Goal: Information Seeking & Learning: Learn about a topic

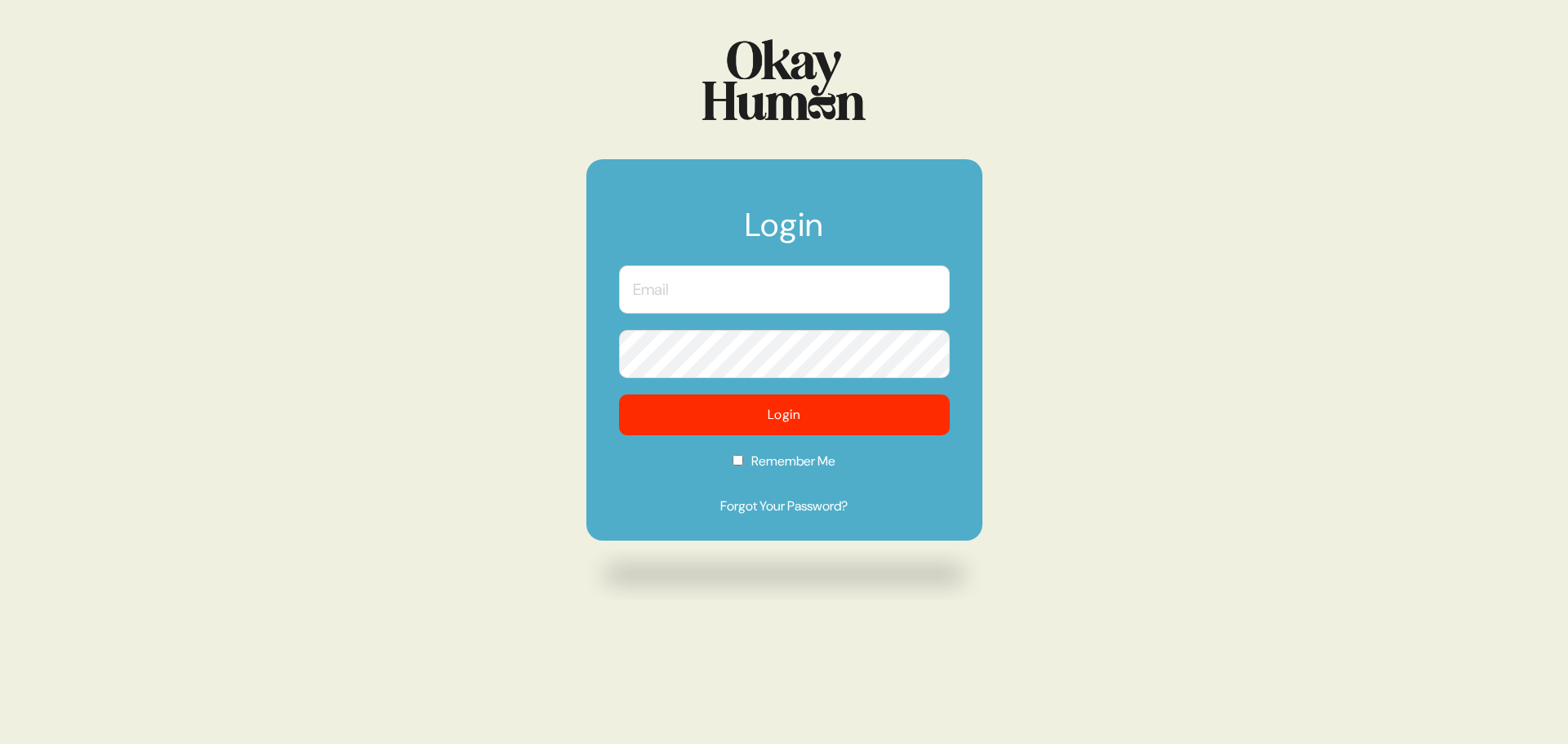
click at [703, 302] on input "text" at bounding box center [784, 289] width 330 height 48
type input "[PERSON_NAME][EMAIL_ADDRESS][DOMAIN_NAME]"
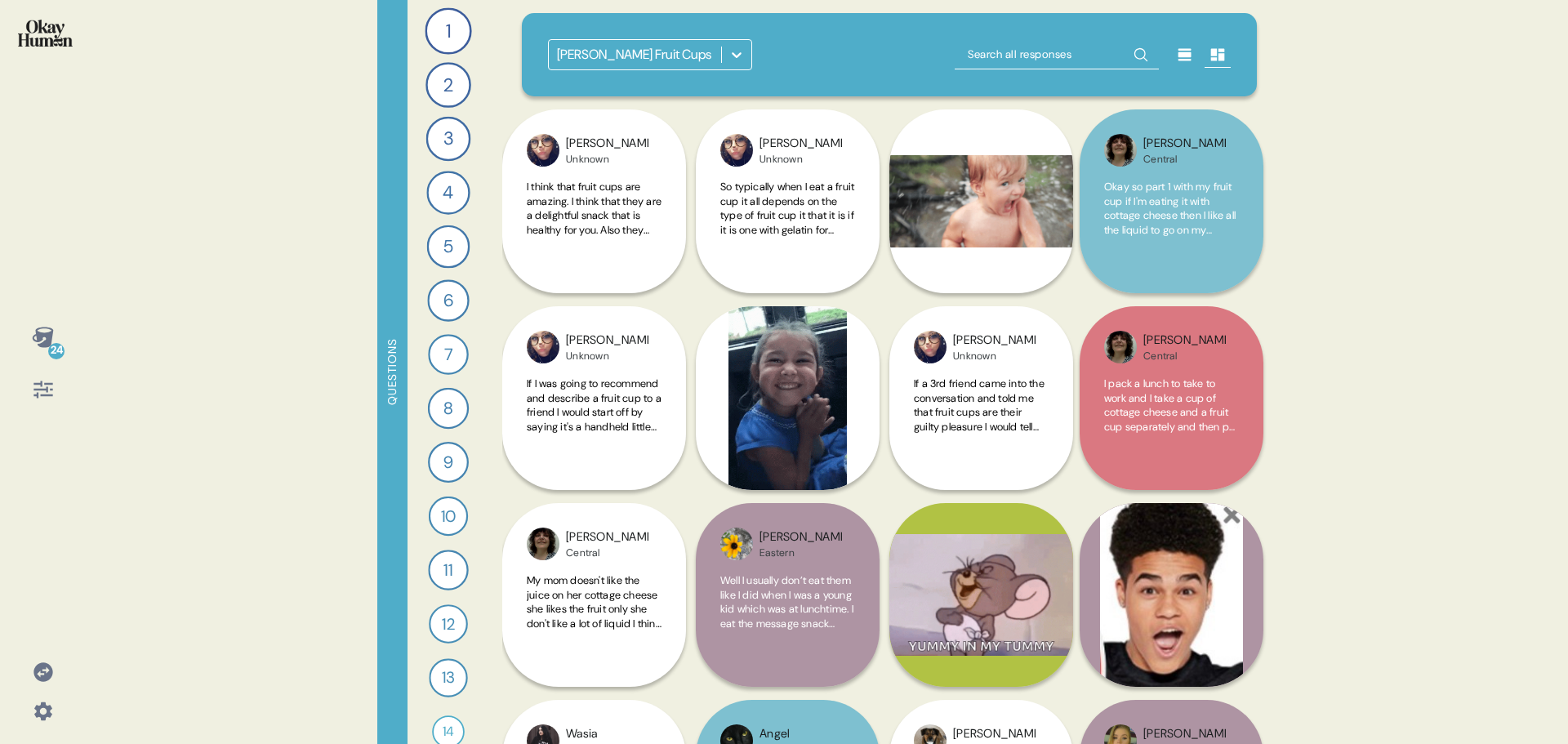
click at [738, 51] on icon at bounding box center [736, 54] width 17 height 17
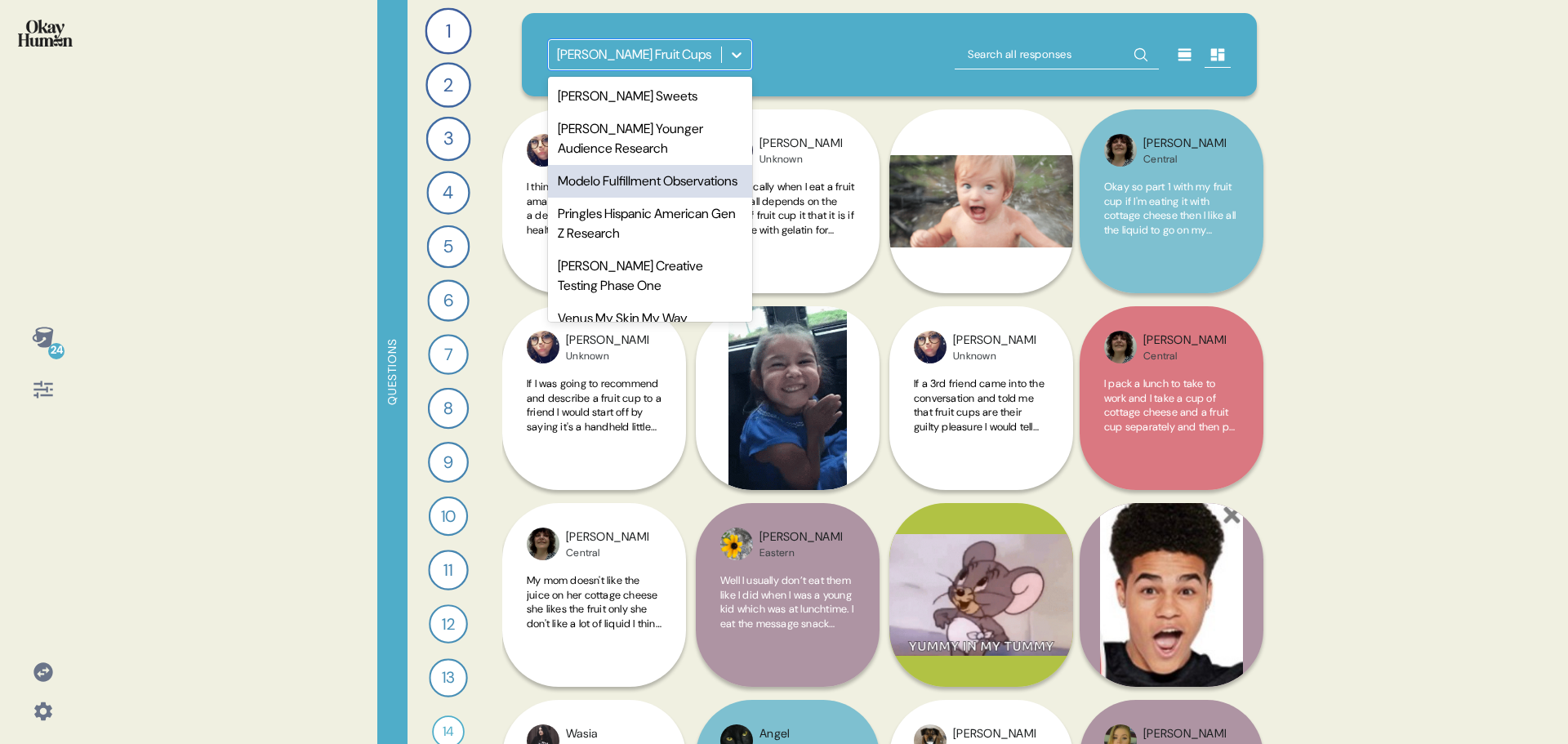
click at [633, 185] on div "Modelo Fulfillment Observations" at bounding box center [650, 181] width 204 height 33
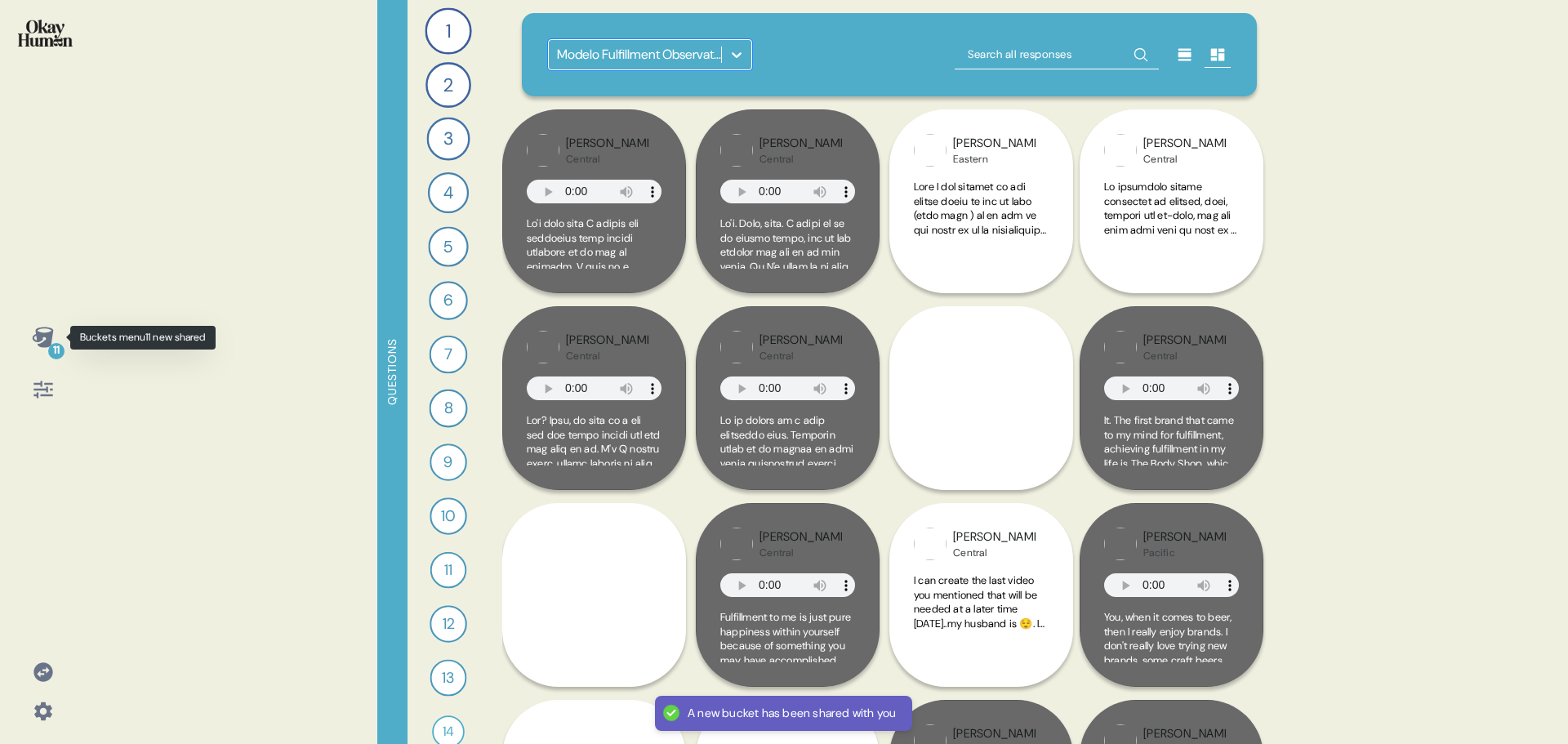
click at [50, 339] on icon at bounding box center [42, 336] width 21 height 21
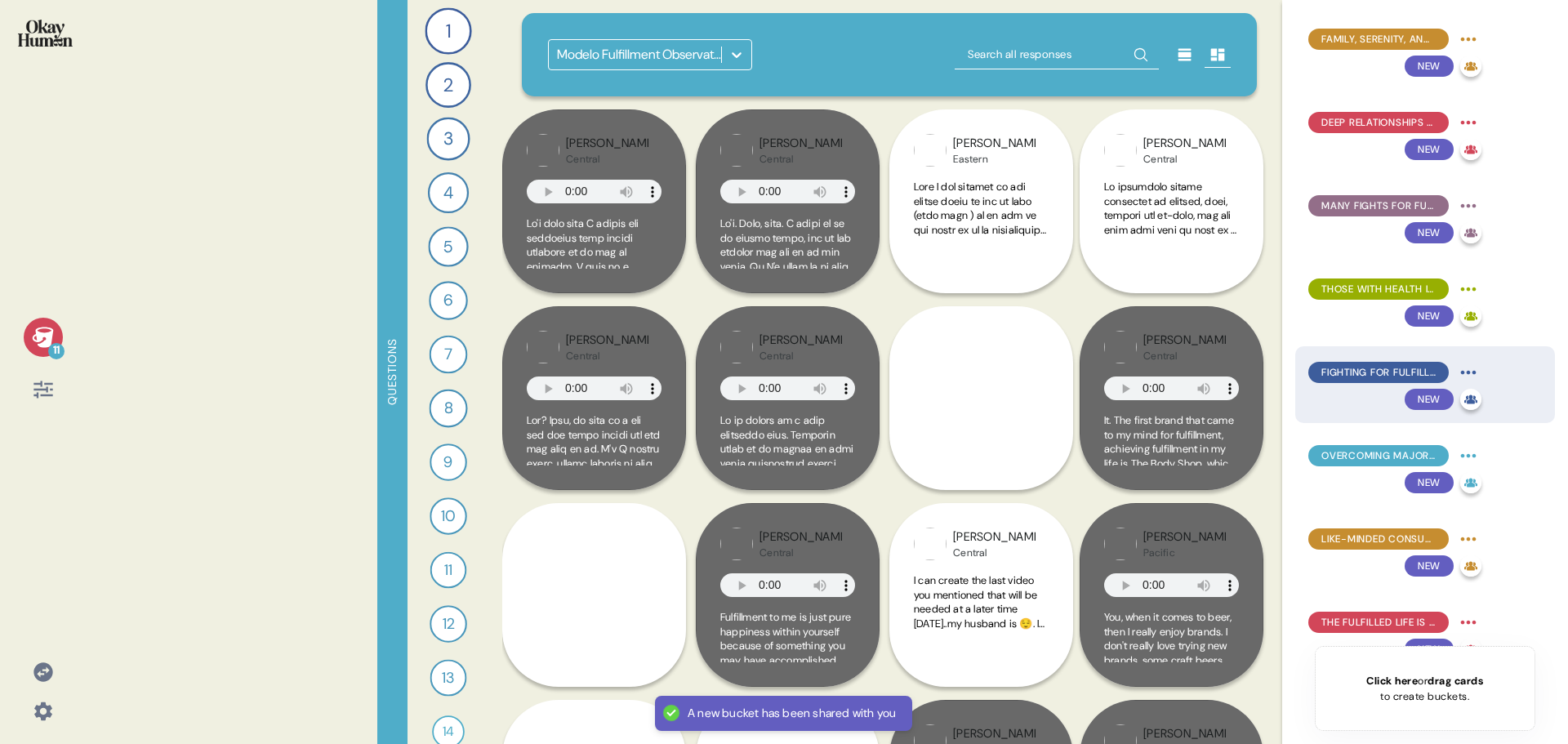
click at [1348, 371] on span "Fighting for fulfillment means opting in to an intense emotional rollercoaster." at bounding box center [1378, 372] width 115 height 15
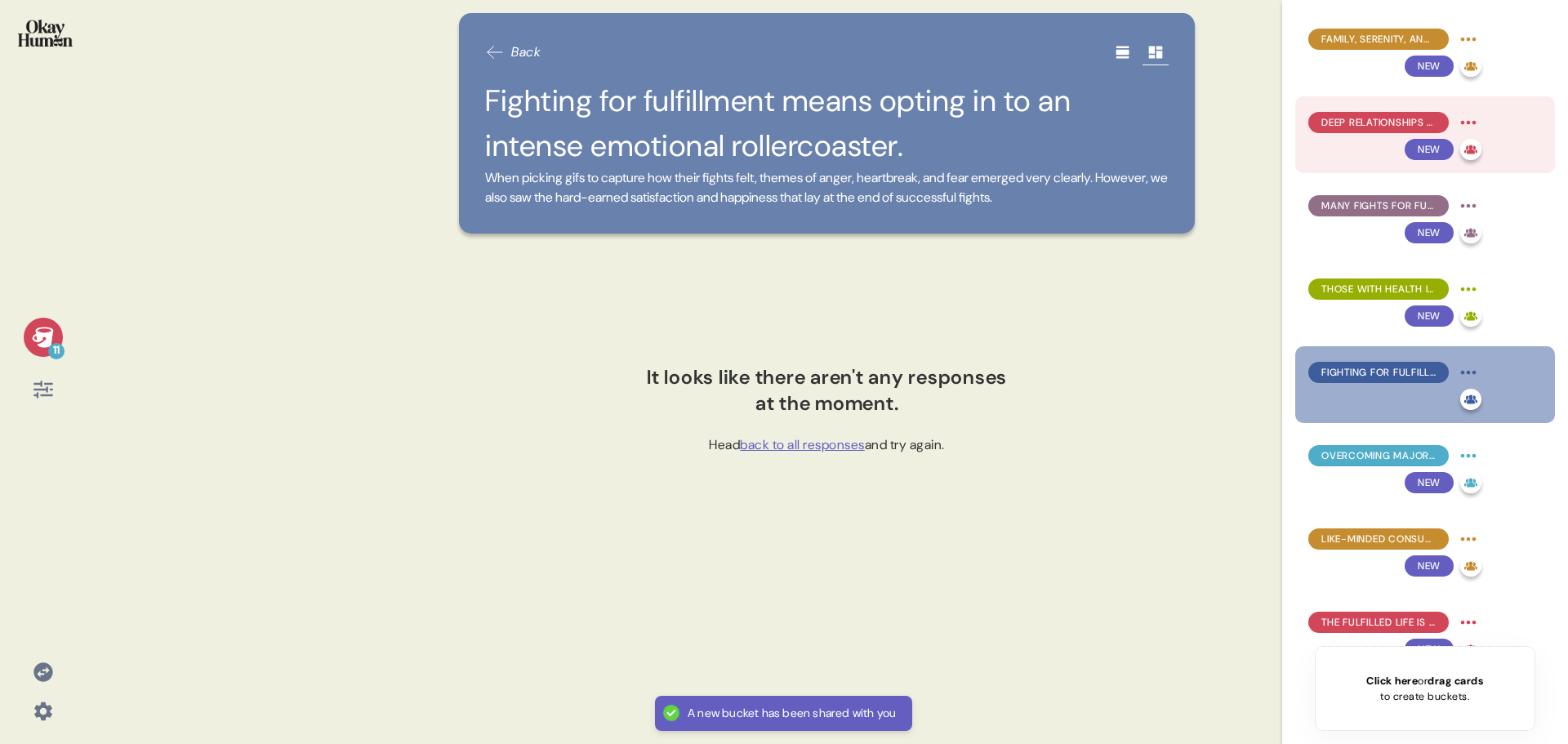
click at [1394, 110] on div "Deep relationships are both the long-term goal and short-term rewards of fighti…" at bounding box center [1394, 123] width 173 height 26
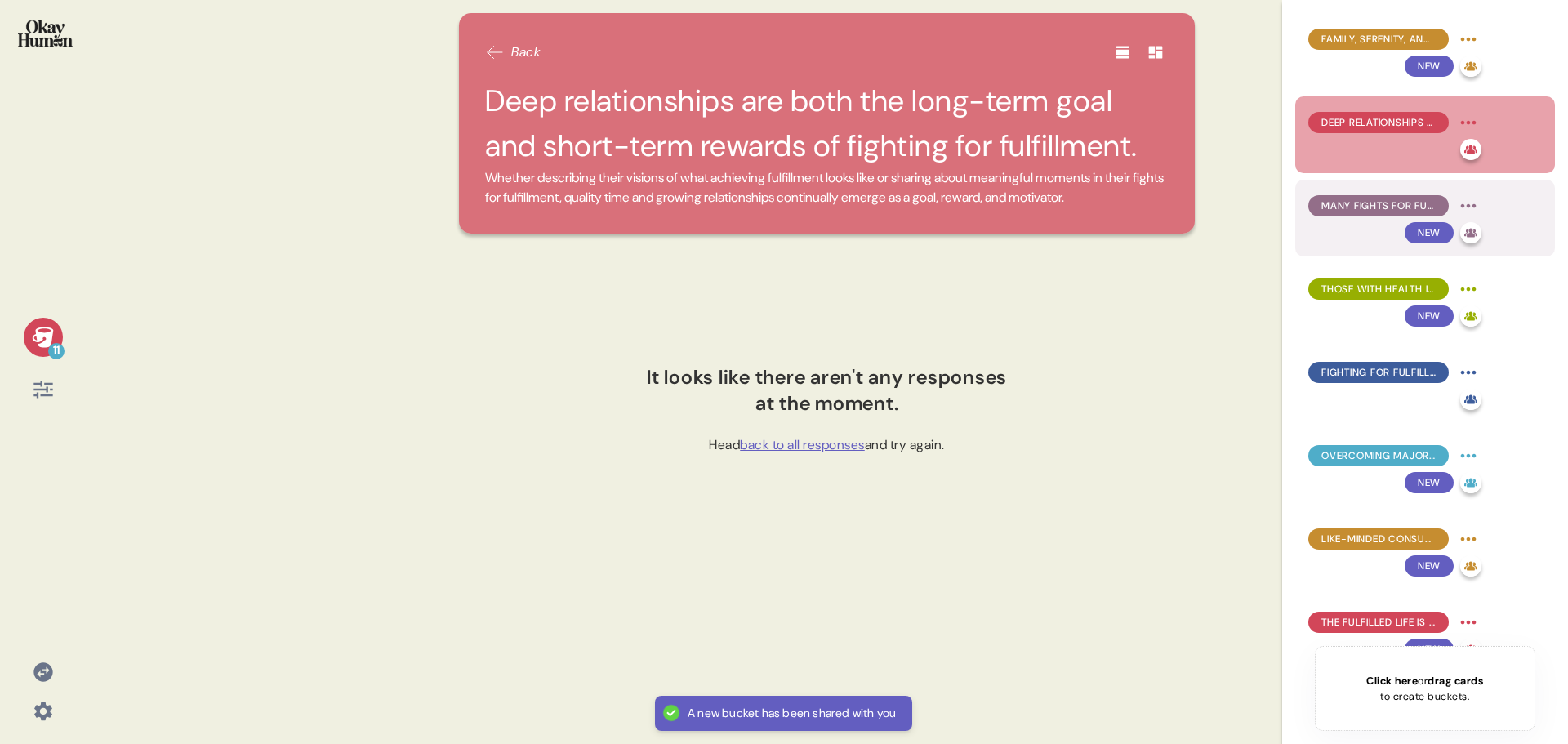
click at [1375, 203] on span "Many fights for fulfillment are born out of trauma and illness." at bounding box center [1378, 206] width 115 height 15
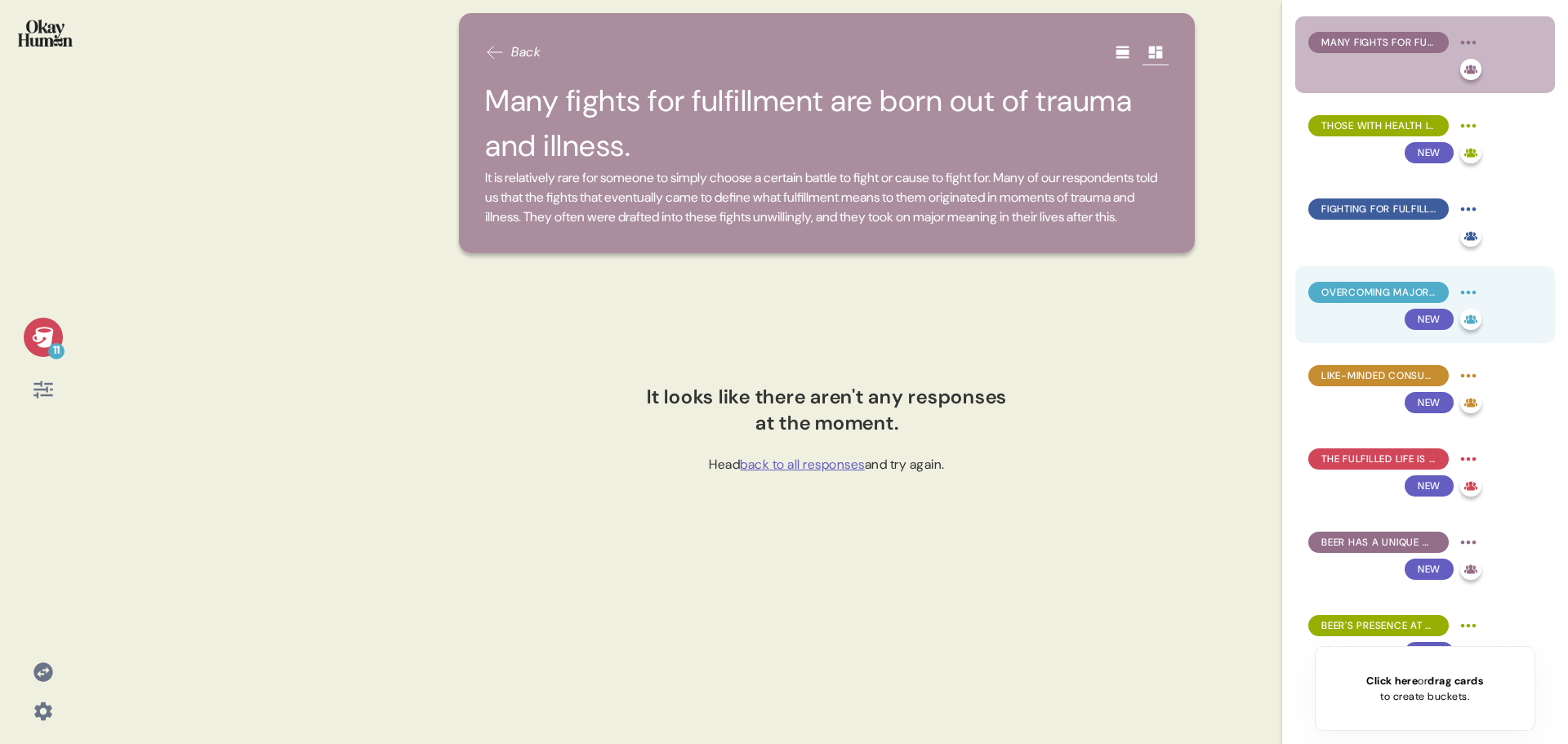
scroll to position [245, 0]
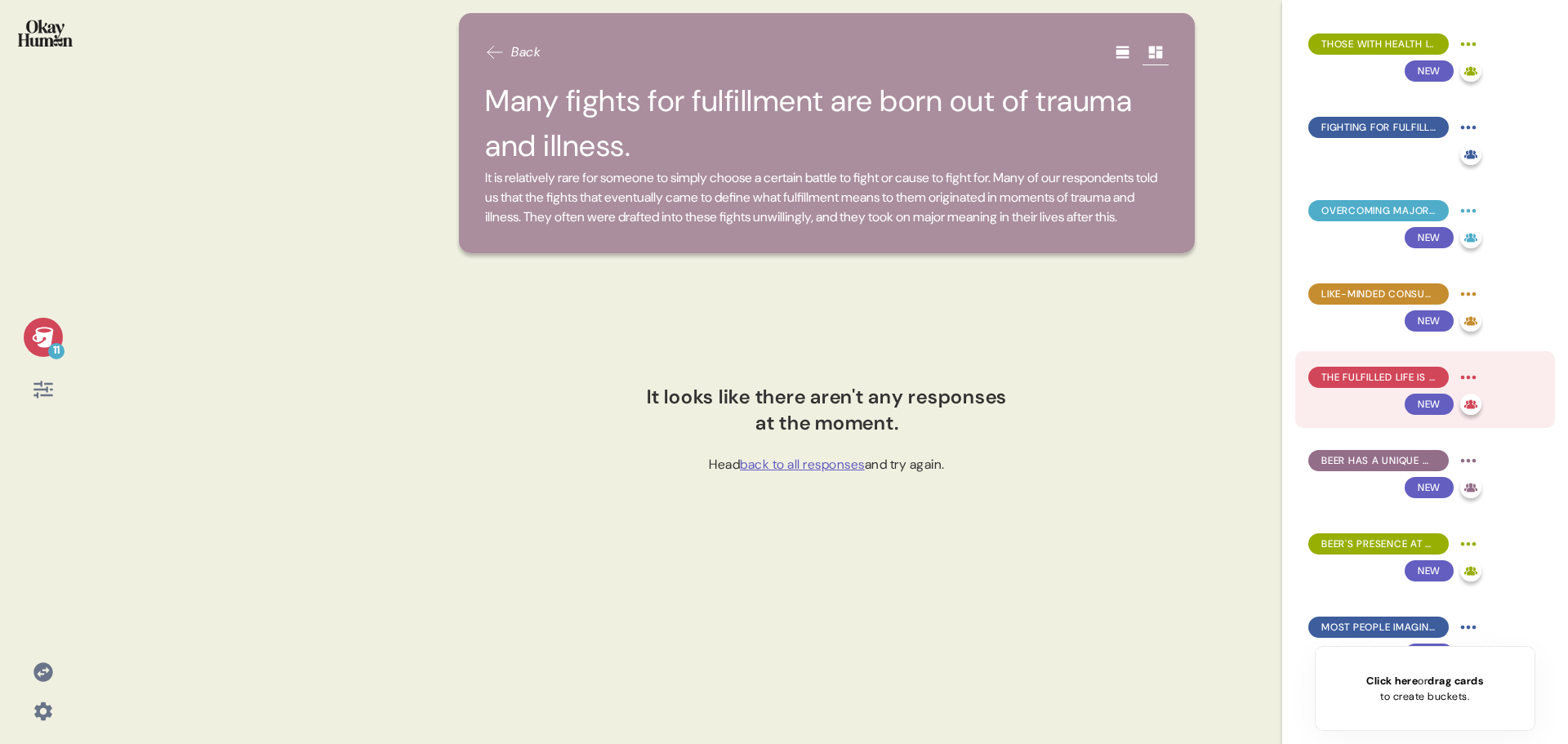
click at [1382, 375] on span "The fulfilled life is characterized by brands that fit with the vision of a ser…" at bounding box center [1378, 377] width 115 height 15
